Goal: Task Accomplishment & Management: Manage account settings

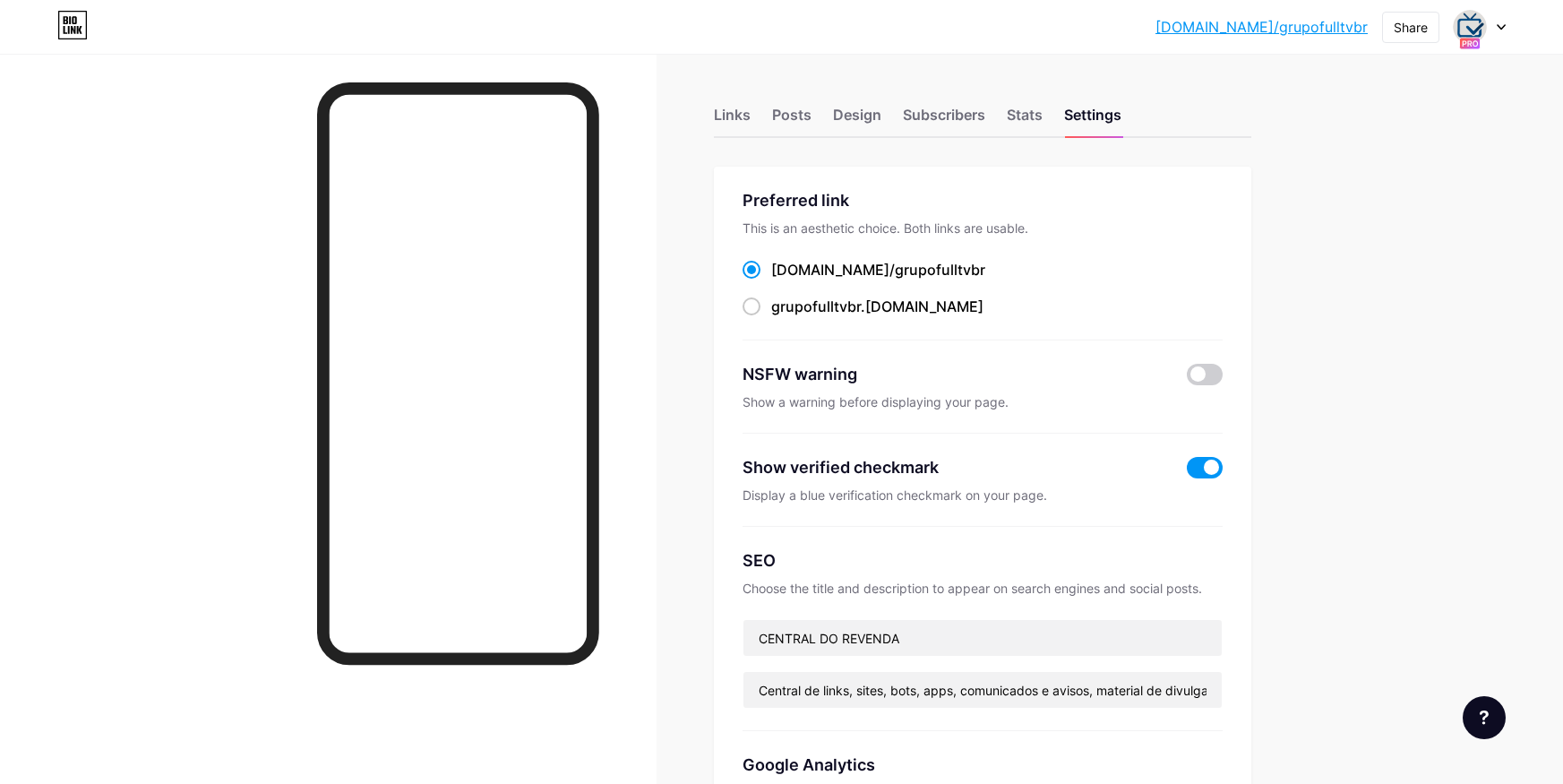
scroll to position [735, 0]
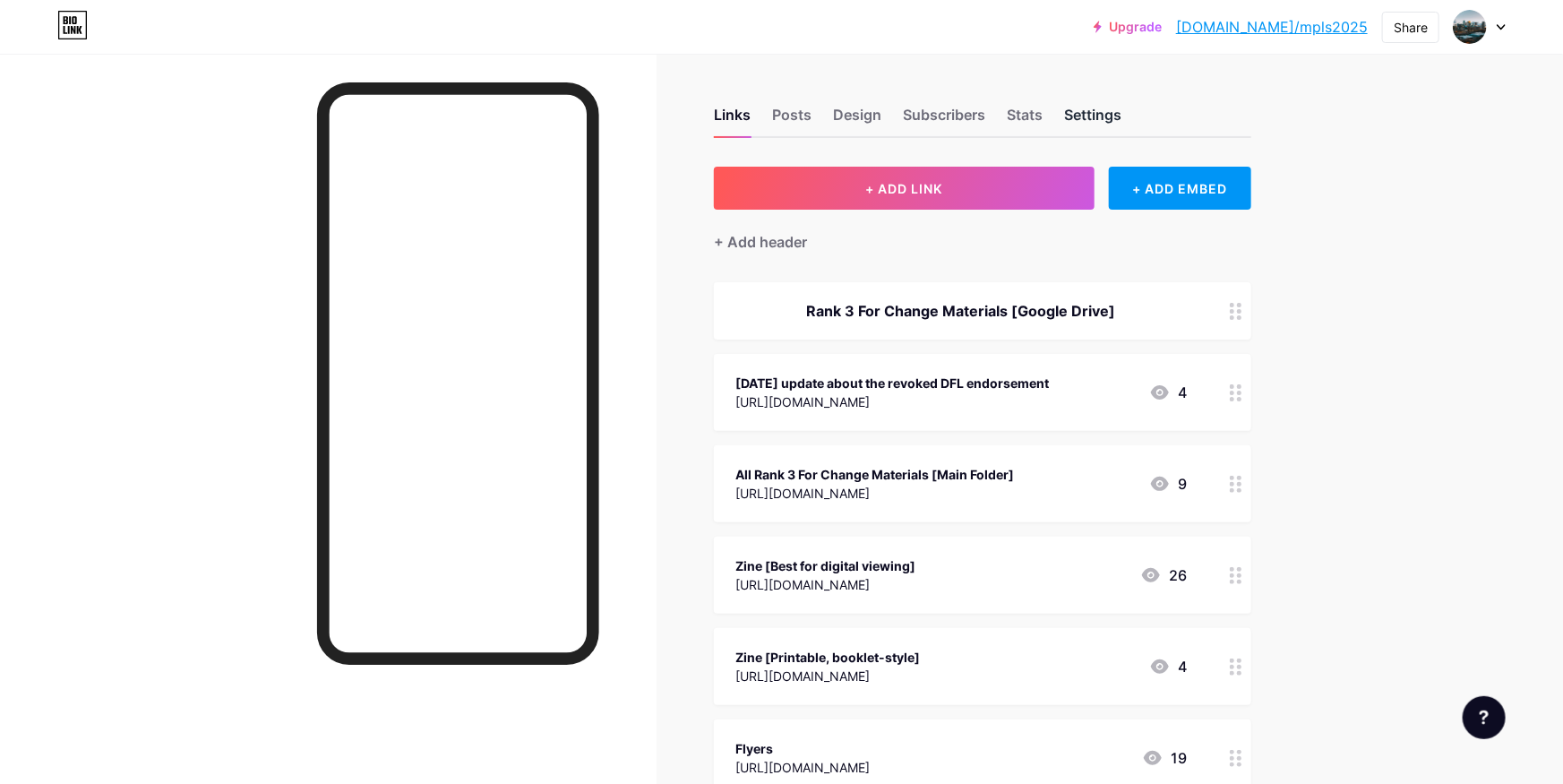
click at [1073, 113] on div "Settings" at bounding box center [1092, 121] width 57 height 33
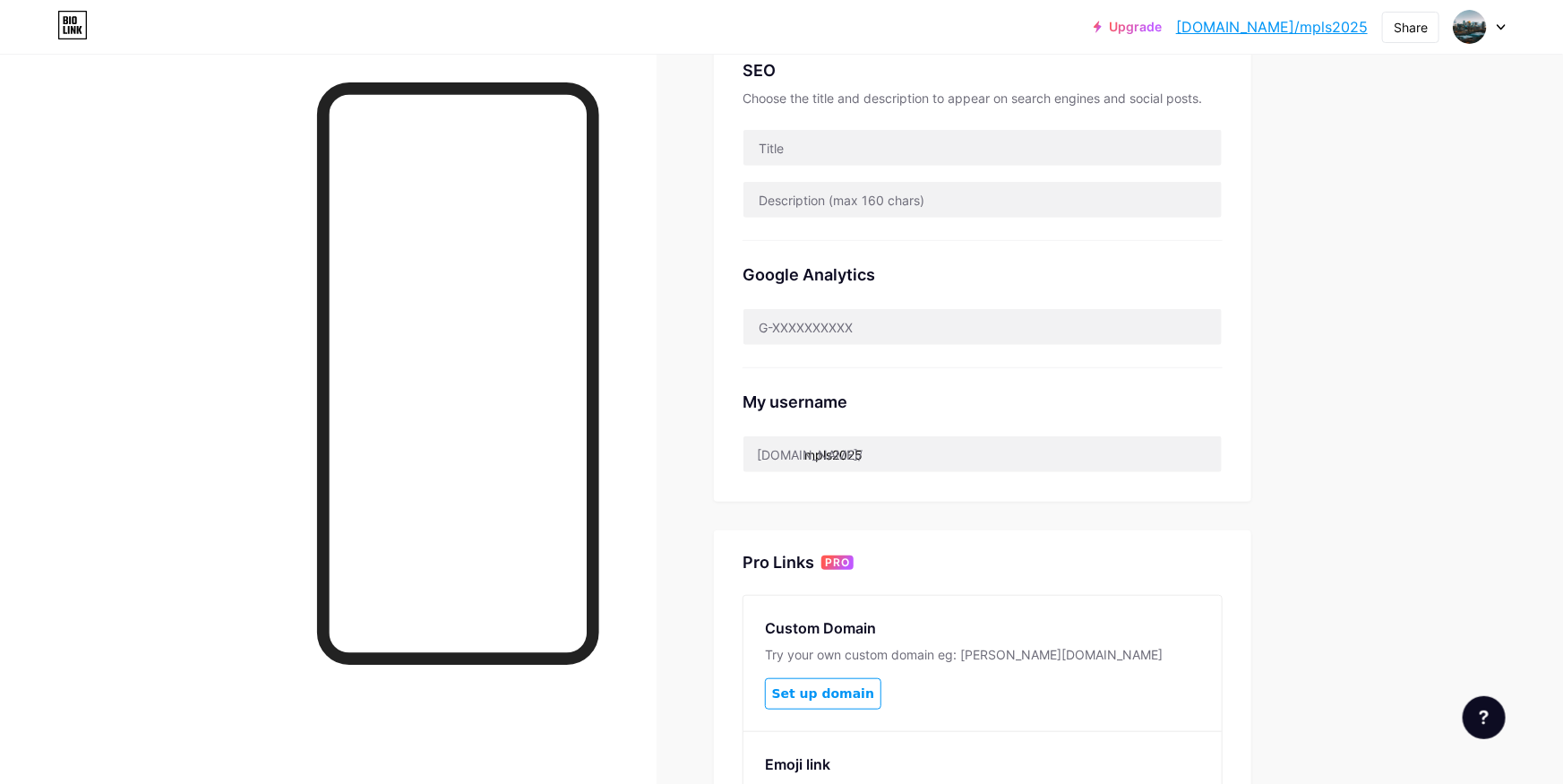
scroll to position [399, 0]
click at [1459, 35] on img at bounding box center [1471, 27] width 29 height 29
click at [1333, 203] on link "Account settings" at bounding box center [1393, 203] width 222 height 48
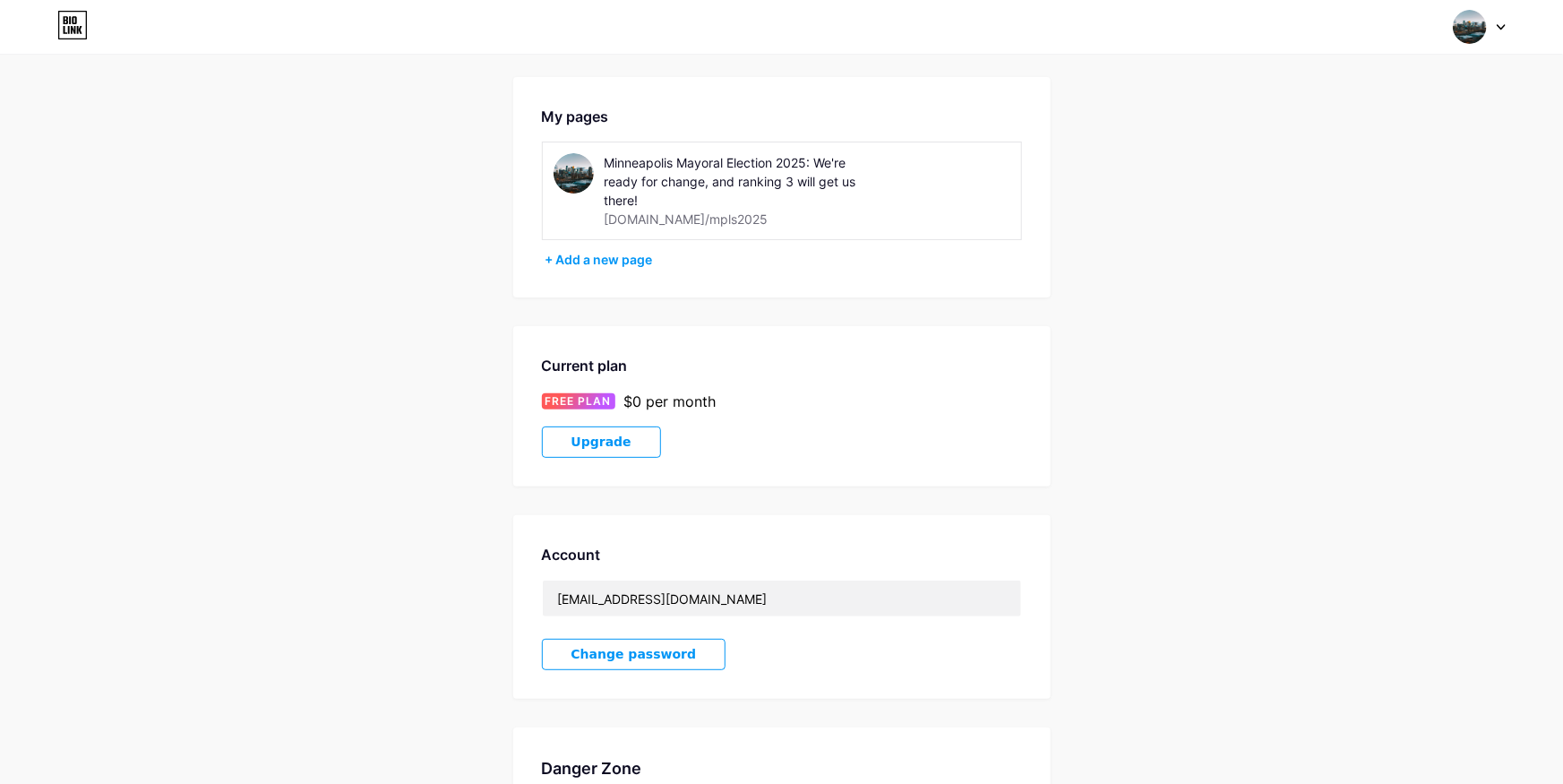
scroll to position [80, 0]
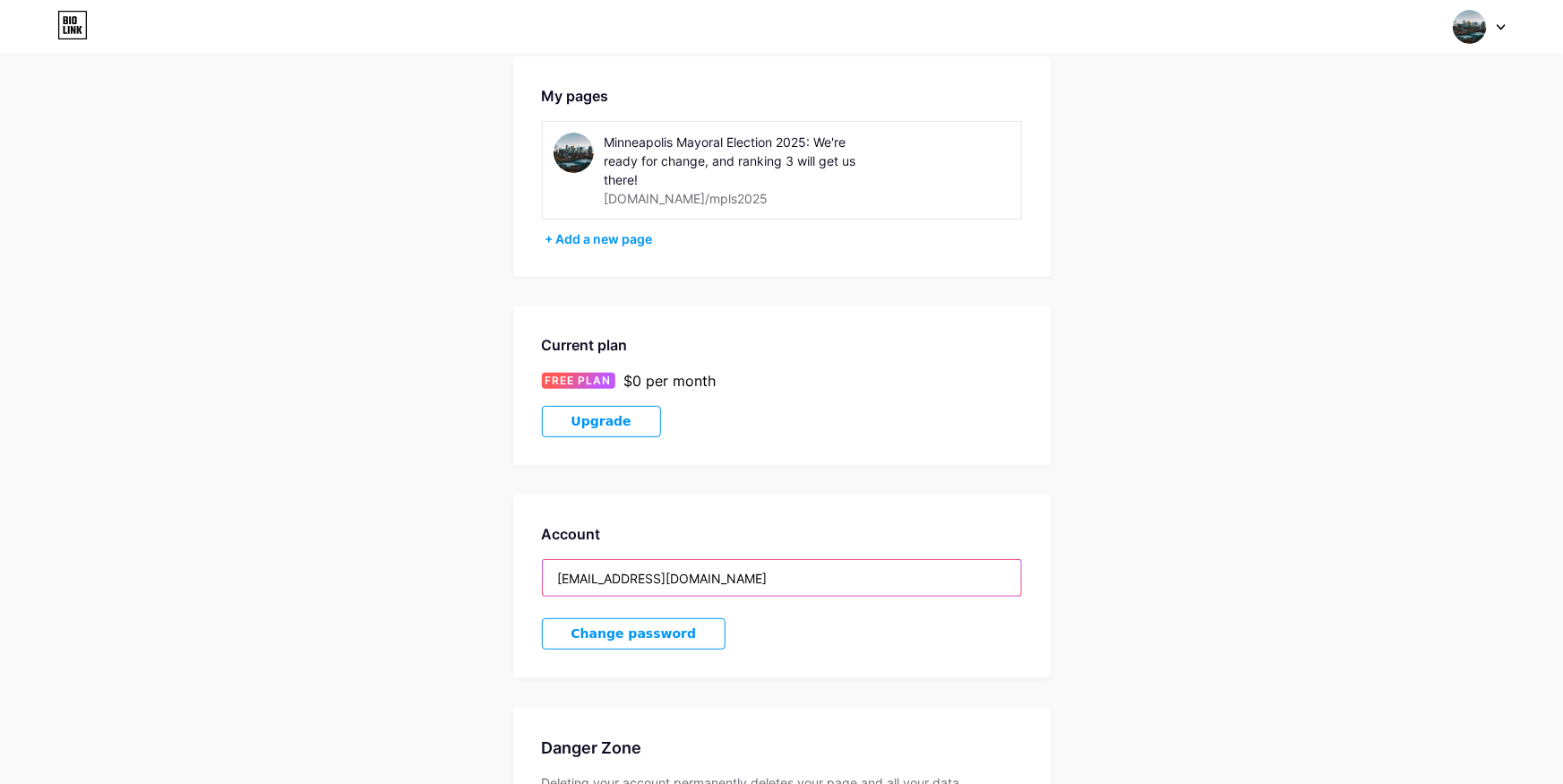
click at [740, 579] on input "[EMAIL_ADDRESS][DOMAIN_NAME]" at bounding box center [782, 578] width 479 height 36
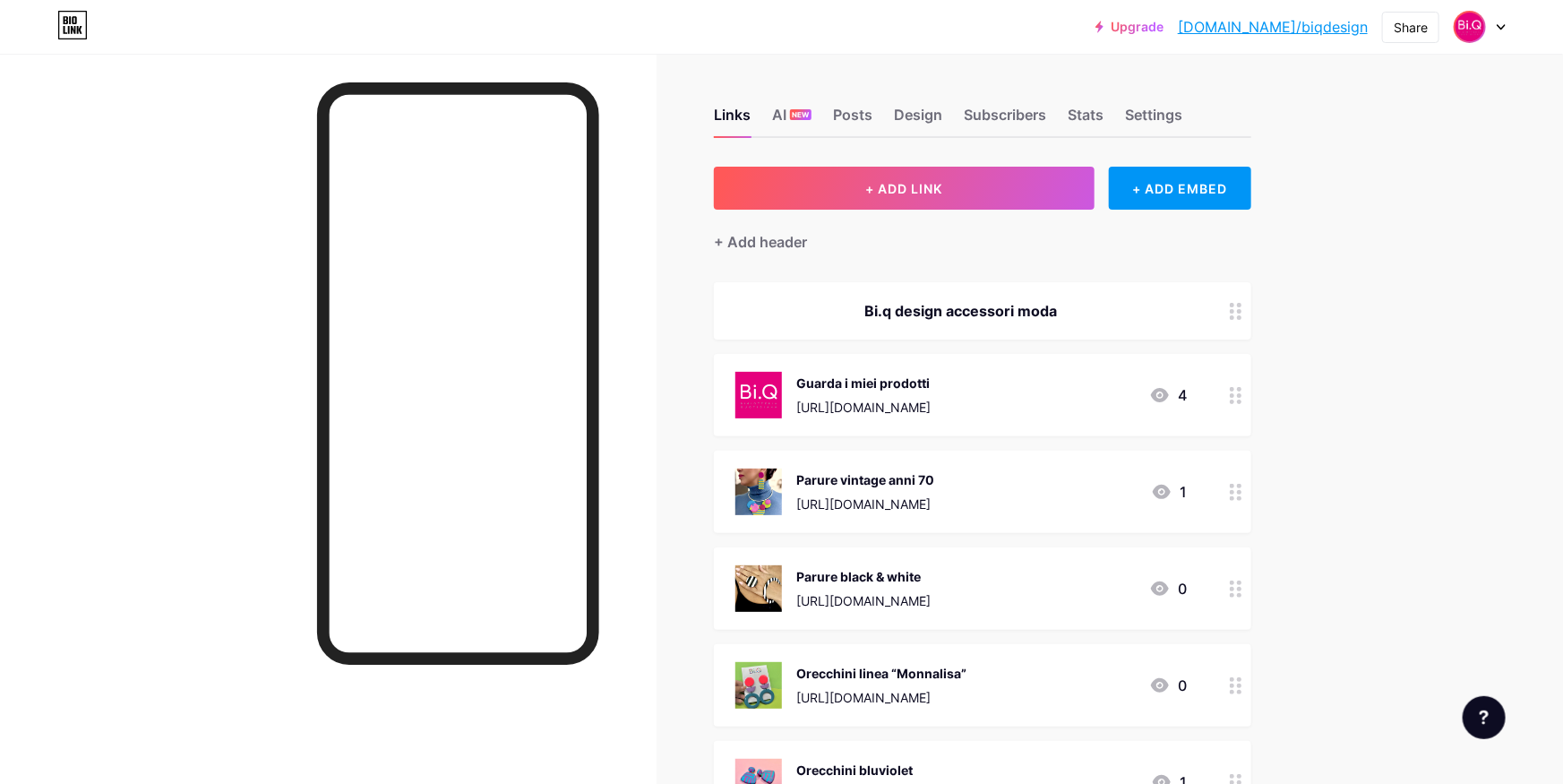
click at [1474, 37] on img at bounding box center [1471, 27] width 29 height 29
click at [1364, 197] on link "Account settings" at bounding box center [1393, 203] width 222 height 48
click at [800, 123] on div "AI NEW" at bounding box center [791, 121] width 39 height 33
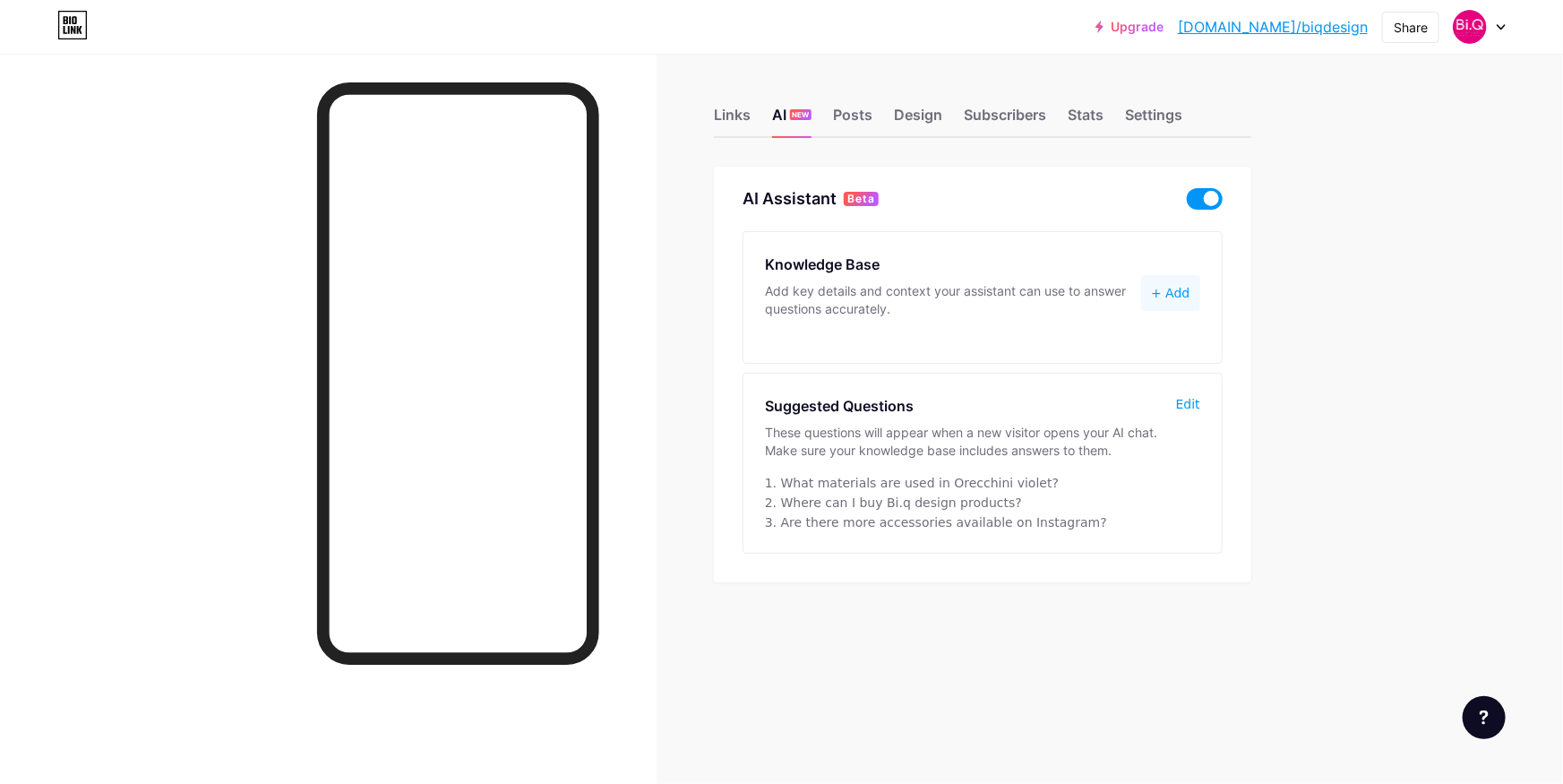
click at [1277, 24] on link "bio.link/biqdesign" at bounding box center [1274, 27] width 190 height 22
click at [1474, 25] on img at bounding box center [1471, 27] width 29 height 29
click at [1353, 250] on li "Logout" at bounding box center [1393, 251] width 222 height 48
